Goal: Find contact information: Find contact information

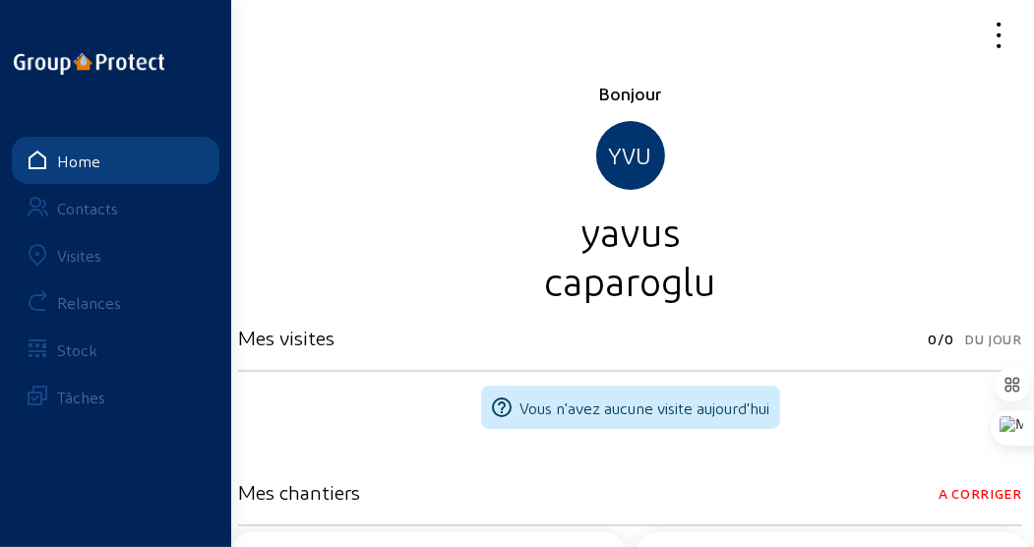
click at [79, 215] on div "Contacts" at bounding box center [87, 208] width 61 height 19
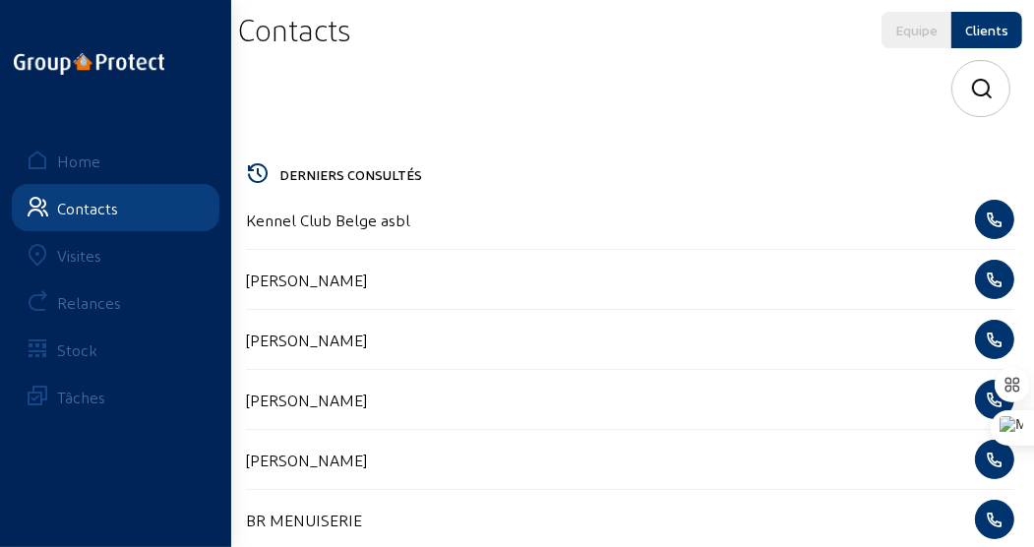
click at [996, 98] on div at bounding box center [980, 88] width 59 height 57
click at [966, 87] on div at bounding box center [980, 88] width 59 height 57
click at [989, 95] on icon at bounding box center [982, 90] width 25 height 24
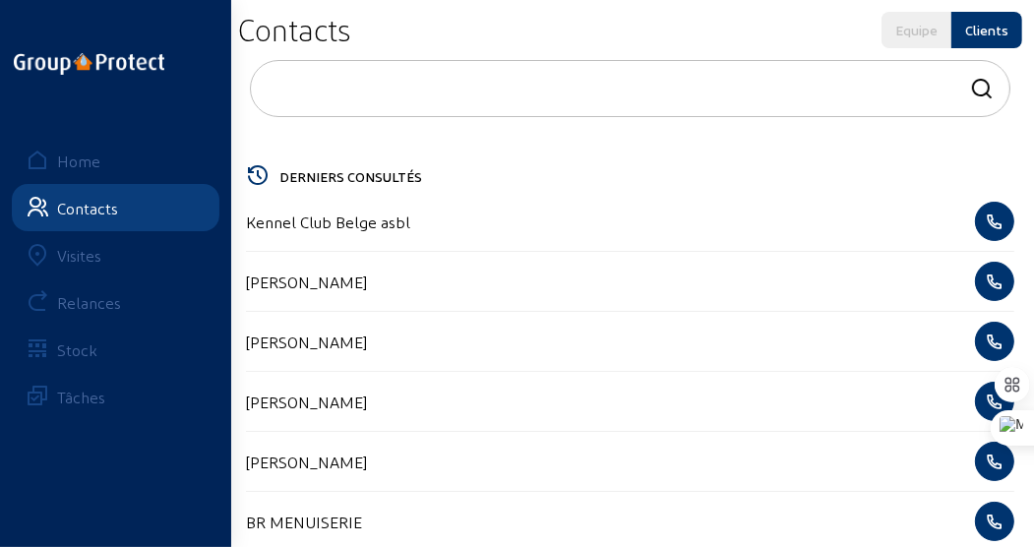
click at [712, 89] on input at bounding box center [613, 89] width 693 height 24
type input "wadin"
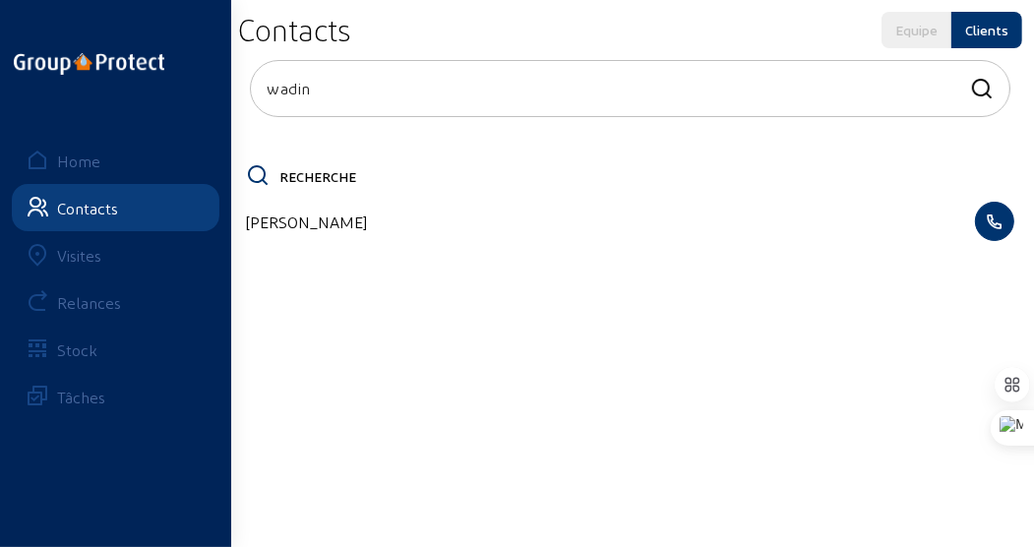
click at [333, 223] on cam-list-title "[PERSON_NAME]" at bounding box center [306, 221] width 121 height 19
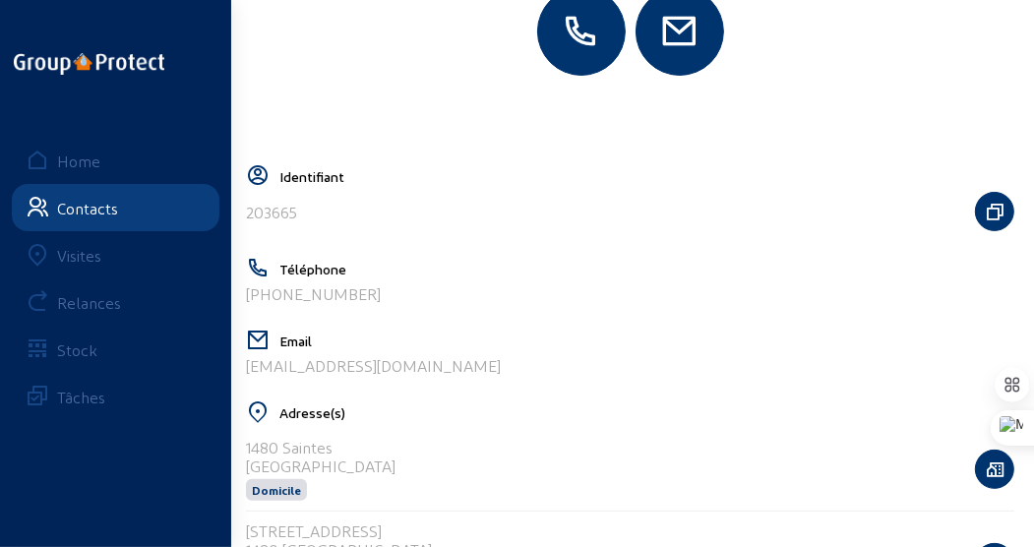
scroll to position [295, 0]
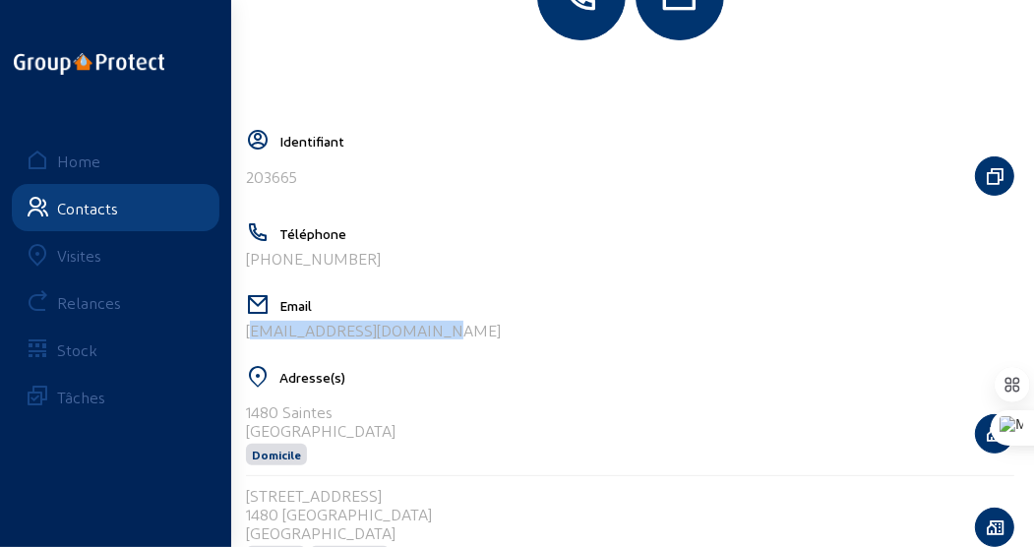
drag, startPoint x: 440, startPoint y: 336, endPoint x: 242, endPoint y: 322, distance: 198.3
click at [246, 322] on div "[EMAIL_ADDRESS][DOMAIN_NAME]" at bounding box center [630, 330] width 768 height 19
copy div "[EMAIL_ADDRESS][DOMAIN_NAME]"
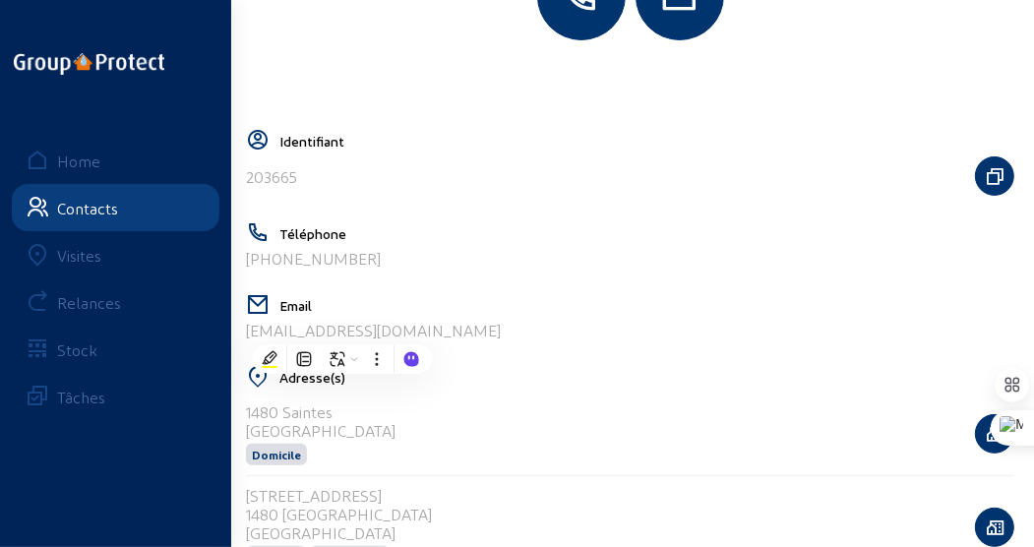
click at [610, 152] on div "Identifiant" at bounding box center [630, 141] width 768 height 24
click at [115, 167] on link "Home" at bounding box center [116, 160] width 208 height 47
